Goal: Book appointment/travel/reservation

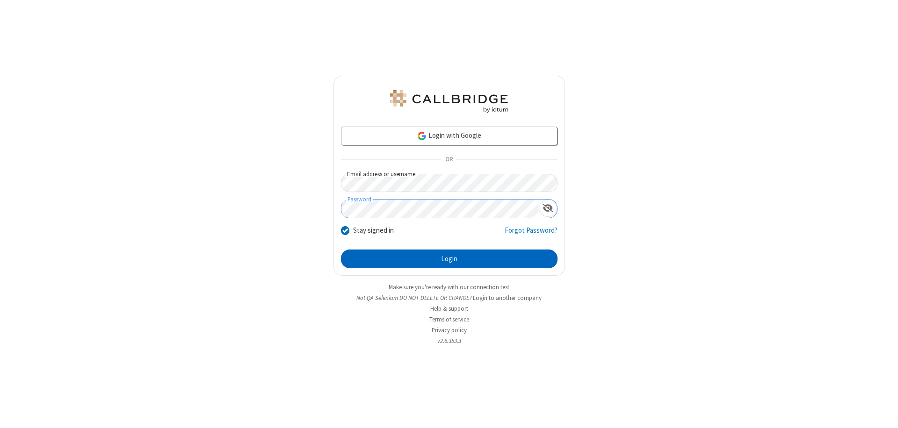
click at [449, 259] on button "Login" at bounding box center [449, 259] width 216 height 19
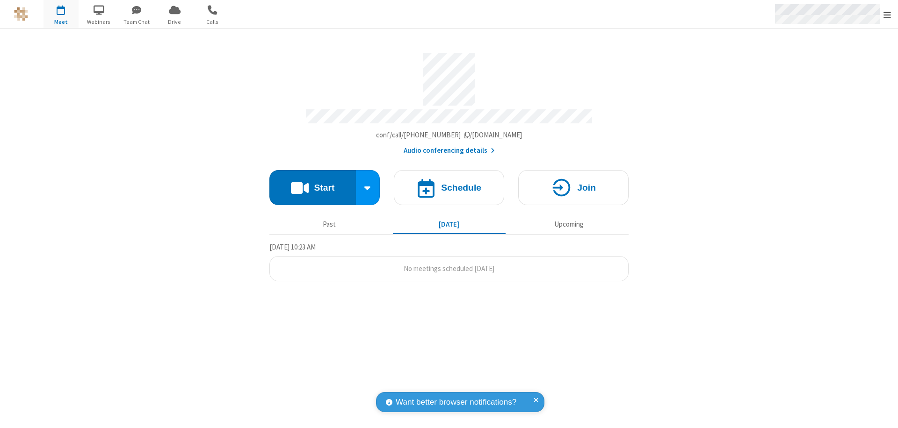
click at [887, 14] on span "Open menu" at bounding box center [886, 14] width 7 height 9
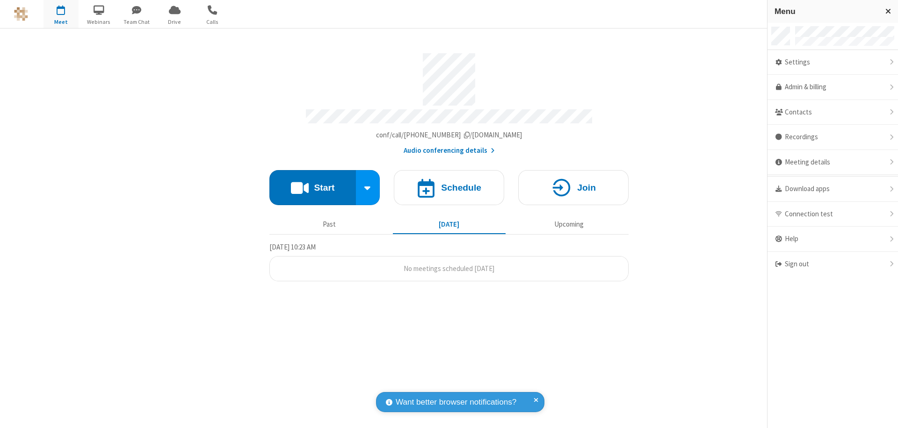
click at [61, 14] on span "button" at bounding box center [60, 10] width 35 height 16
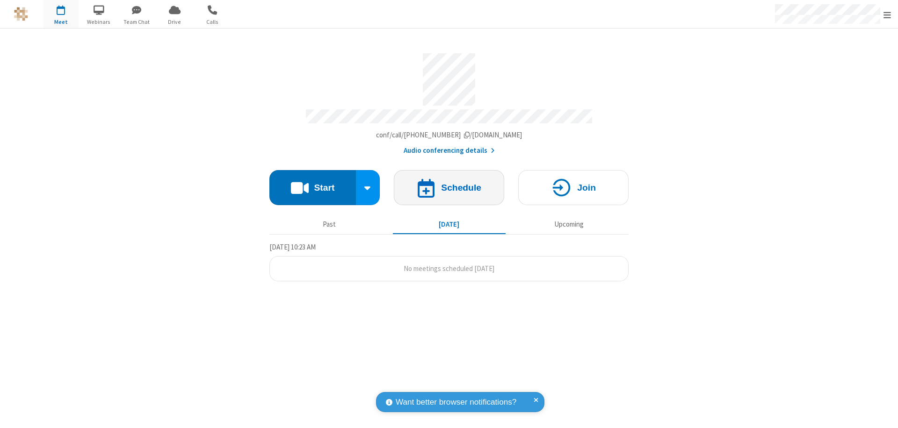
click at [449, 183] on h4 "Schedule" at bounding box center [461, 187] width 40 height 9
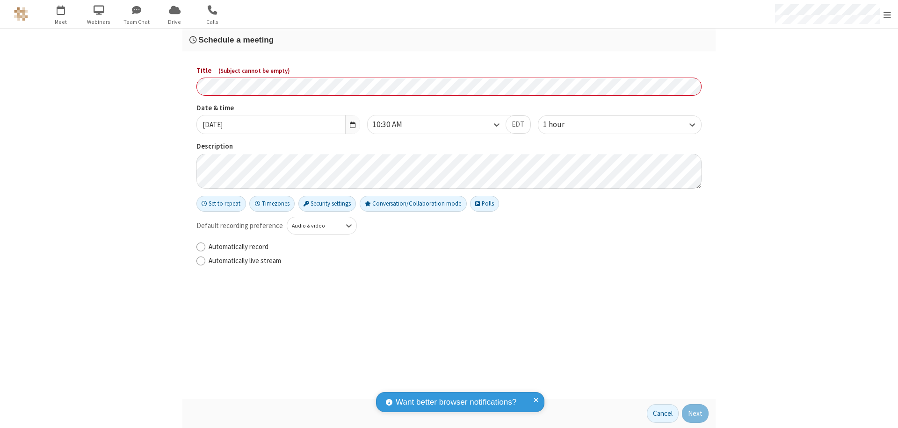
click at [449, 40] on h3 "Schedule a meeting" at bounding box center [448, 40] width 519 height 9
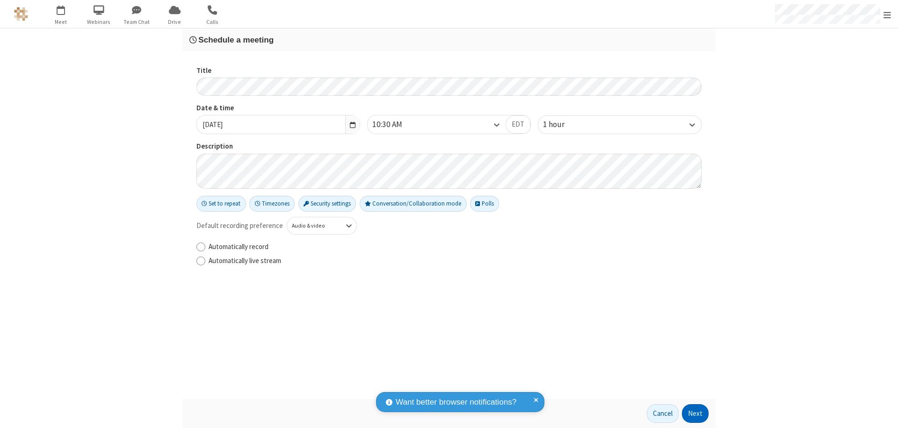
click at [695, 414] on button "Next" at bounding box center [695, 413] width 27 height 19
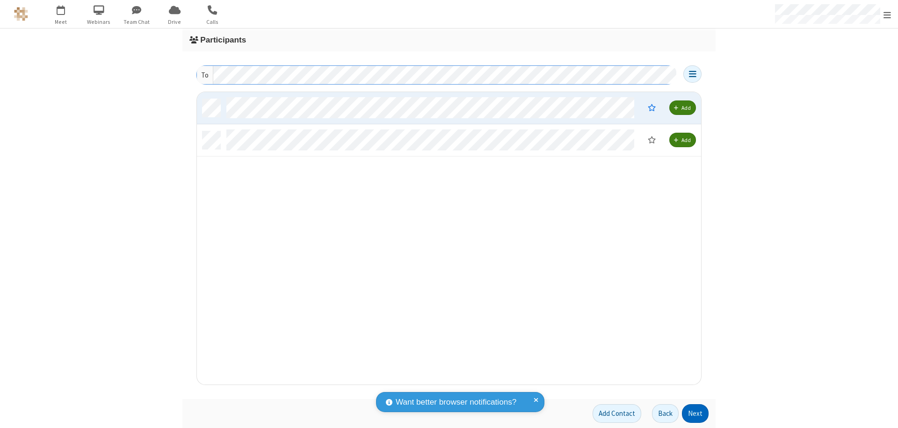
click at [695, 414] on button "Next" at bounding box center [695, 413] width 27 height 19
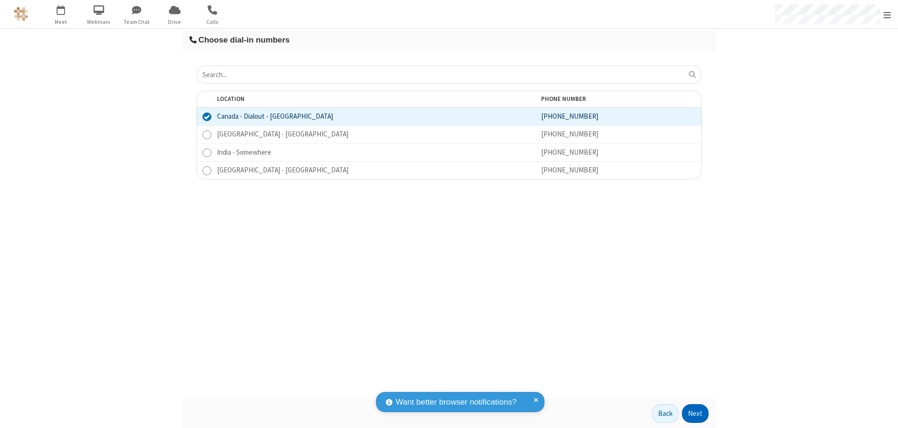
click at [695, 414] on button "Next" at bounding box center [695, 413] width 27 height 19
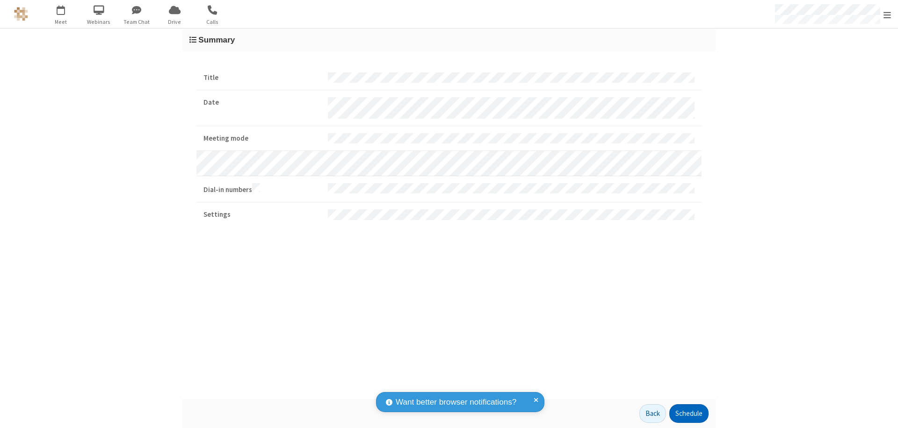
click at [688, 414] on button "Schedule" at bounding box center [688, 413] width 39 height 19
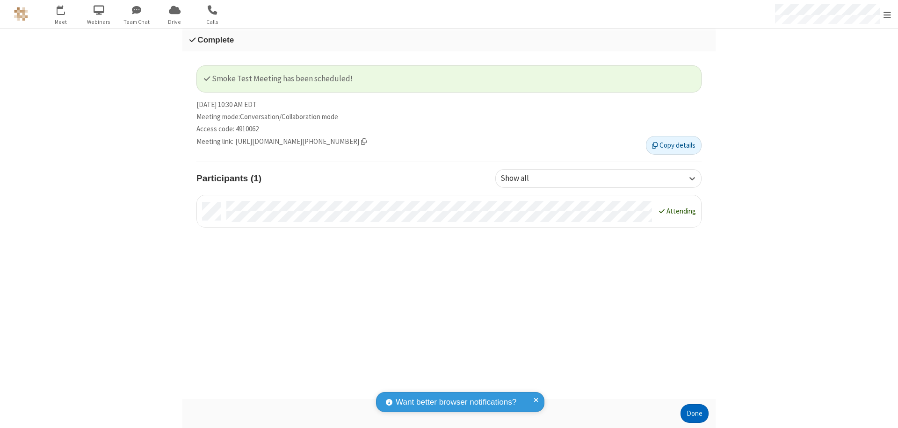
click at [694, 414] on button "Done" at bounding box center [694, 413] width 28 height 19
